Goal: Transaction & Acquisition: Obtain resource

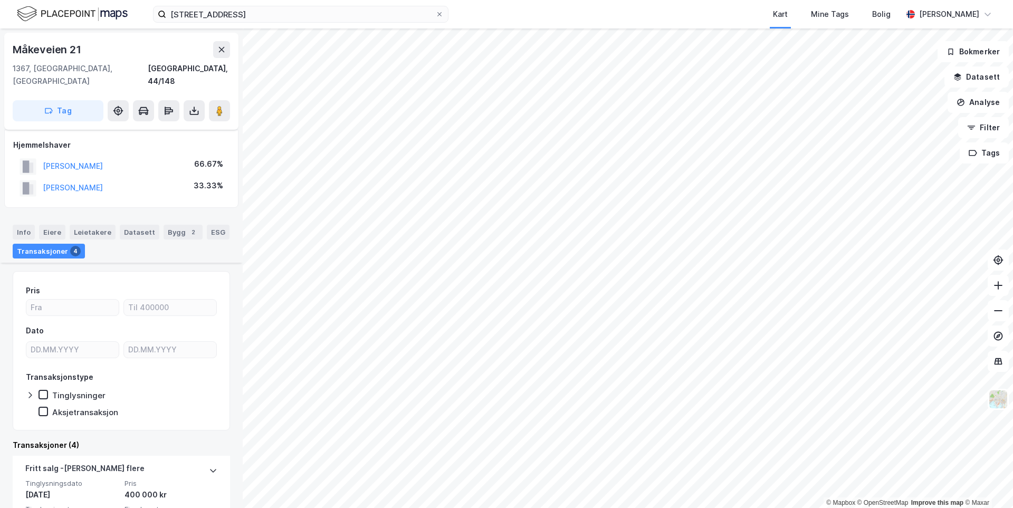
scroll to position [213, 0]
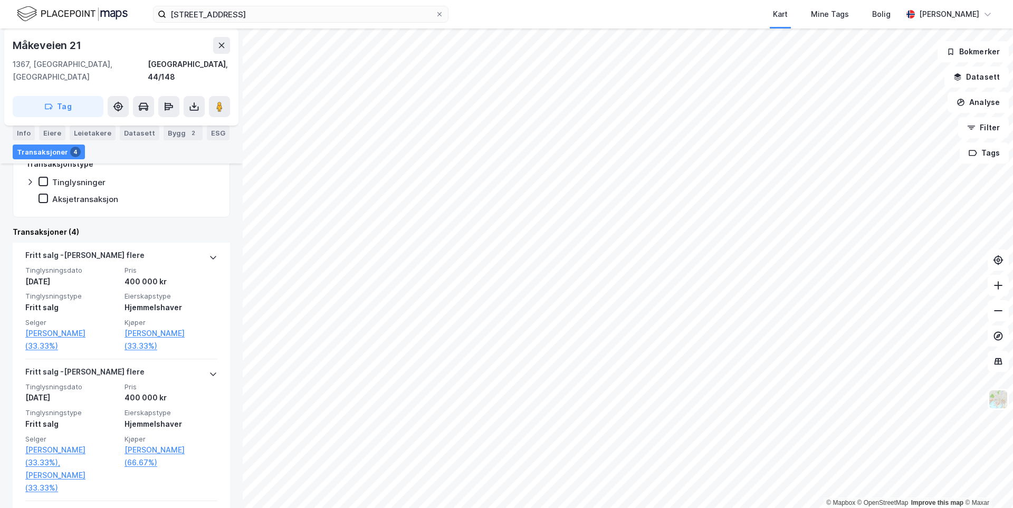
click at [43, 17] on img at bounding box center [72, 14] width 111 height 18
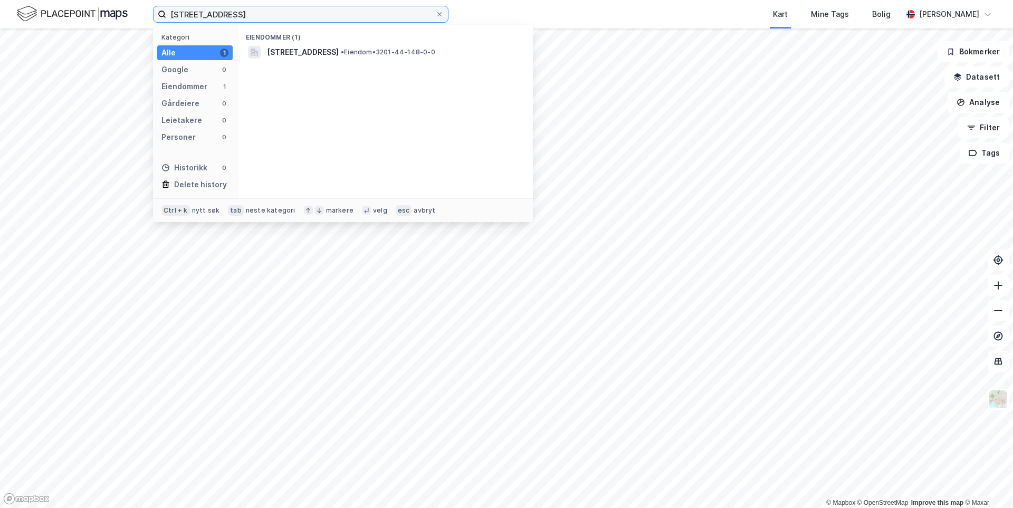
click at [248, 17] on input "[STREET_ADDRESS]" at bounding box center [300, 14] width 269 height 16
click at [101, 42] on div "44/148, bærum Kategori Alle 1 Google 0 Eiendommer 1 Gårdeiere 0 Leietakere 0 Pe…" at bounding box center [506, 254] width 1013 height 508
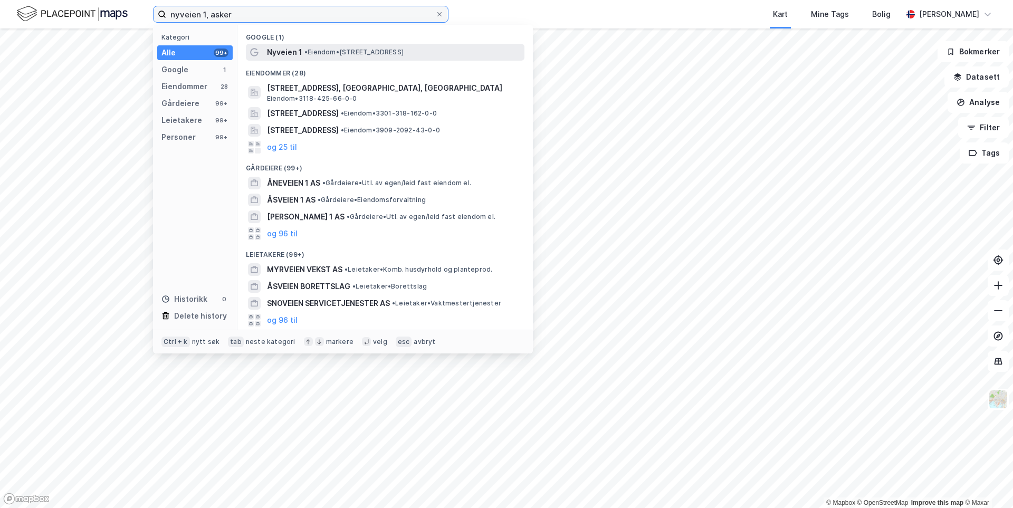
type input "nyveien 1, asker"
click at [321, 55] on span "• Eiendom • [STREET_ADDRESS]" at bounding box center [354, 52] width 99 height 8
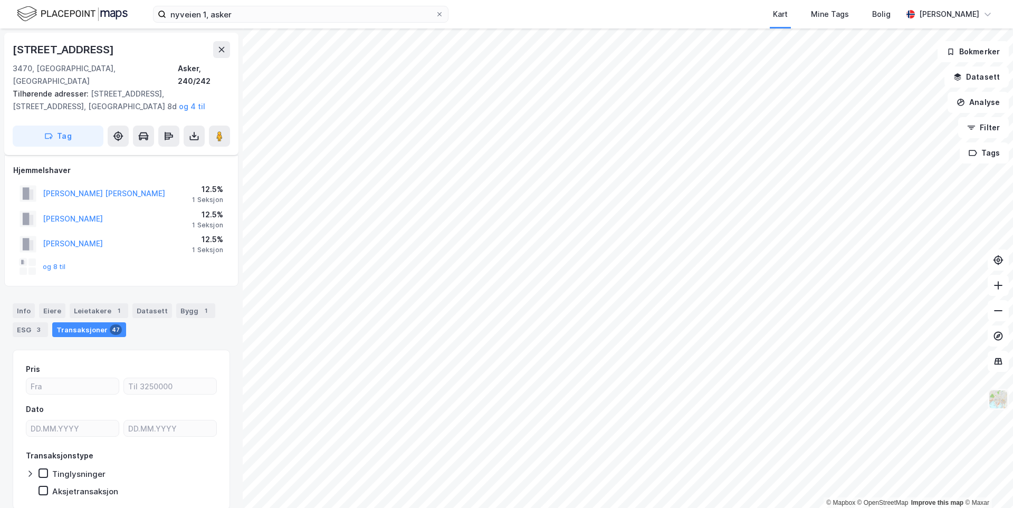
scroll to position [27, 0]
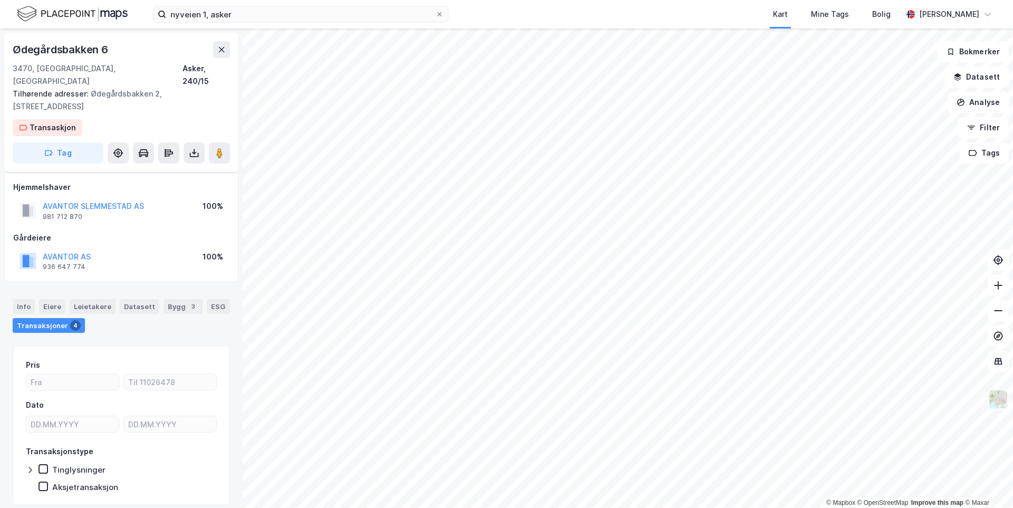
scroll to position [23, 0]
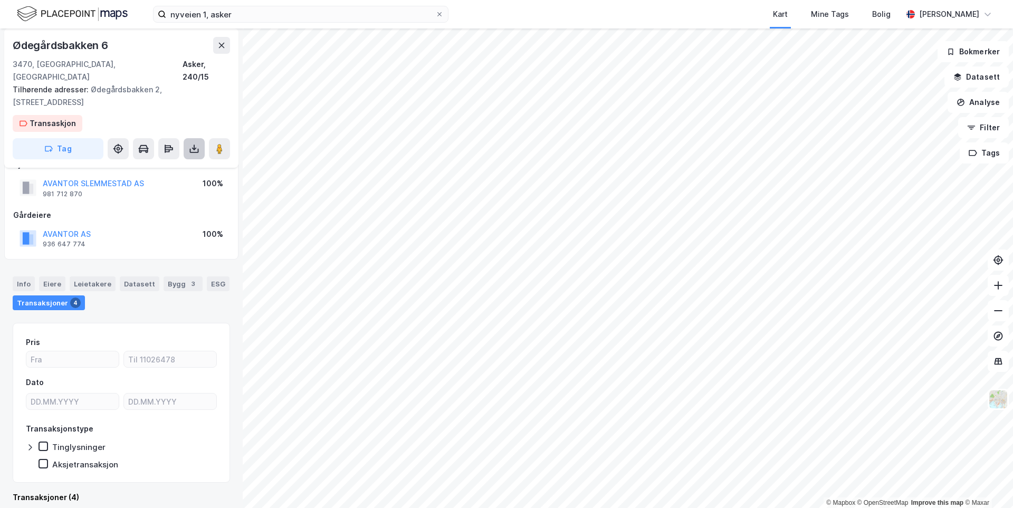
click at [189, 144] on icon at bounding box center [194, 149] width 11 height 11
click at [173, 166] on div "Last ned grunnbok" at bounding box center [141, 170] width 61 height 8
click at [197, 144] on icon at bounding box center [194, 149] width 11 height 11
click at [185, 162] on div "Last ned grunnbok" at bounding box center [148, 170] width 112 height 17
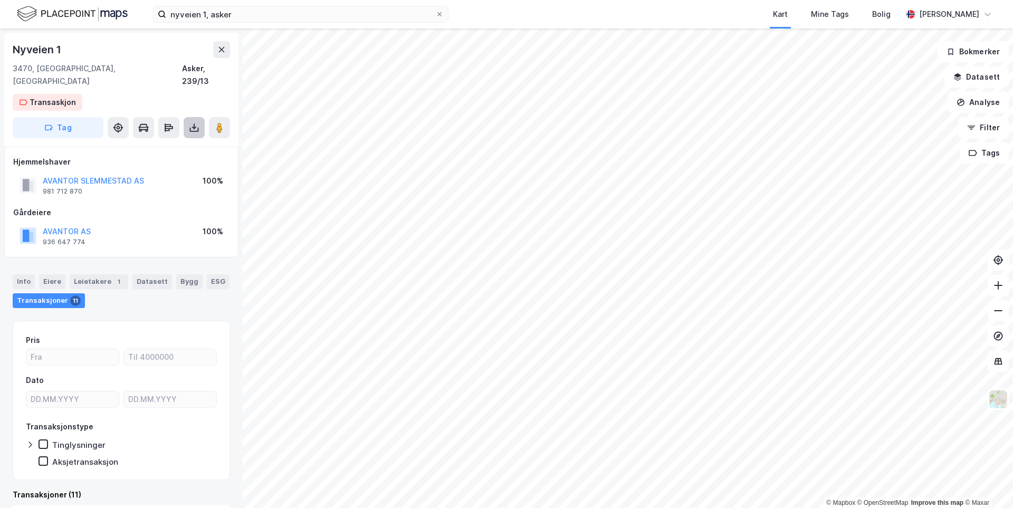
click at [190, 122] on icon at bounding box center [194, 127] width 11 height 11
click at [182, 140] on div "Last ned grunnbok" at bounding box center [148, 148] width 112 height 17
click at [188, 117] on button at bounding box center [194, 127] width 21 height 21
click at [181, 140] on div "Last ned grunnbok" at bounding box center [148, 148] width 112 height 17
